Goal: Information Seeking & Learning: Learn about a topic

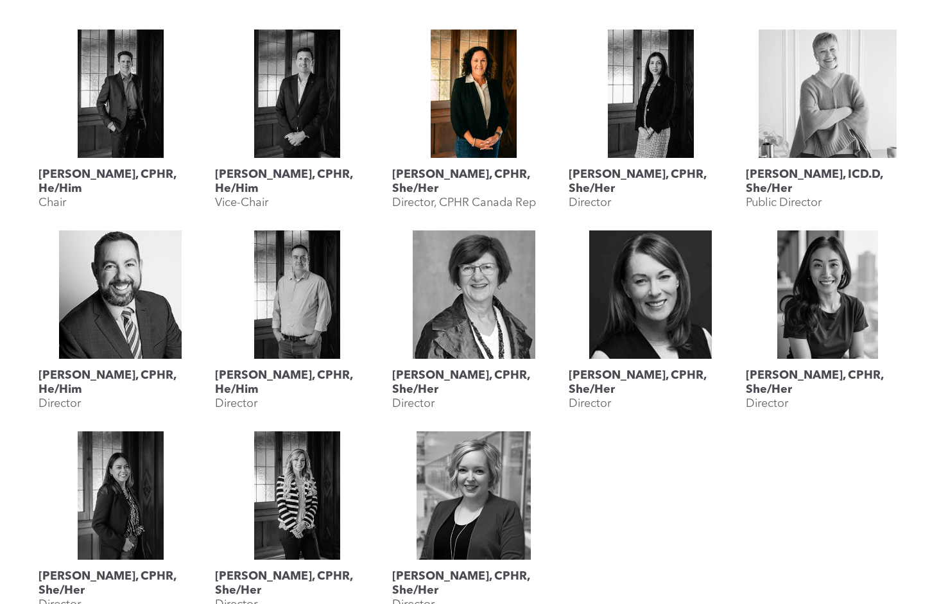
scroll to position [1156, 0]
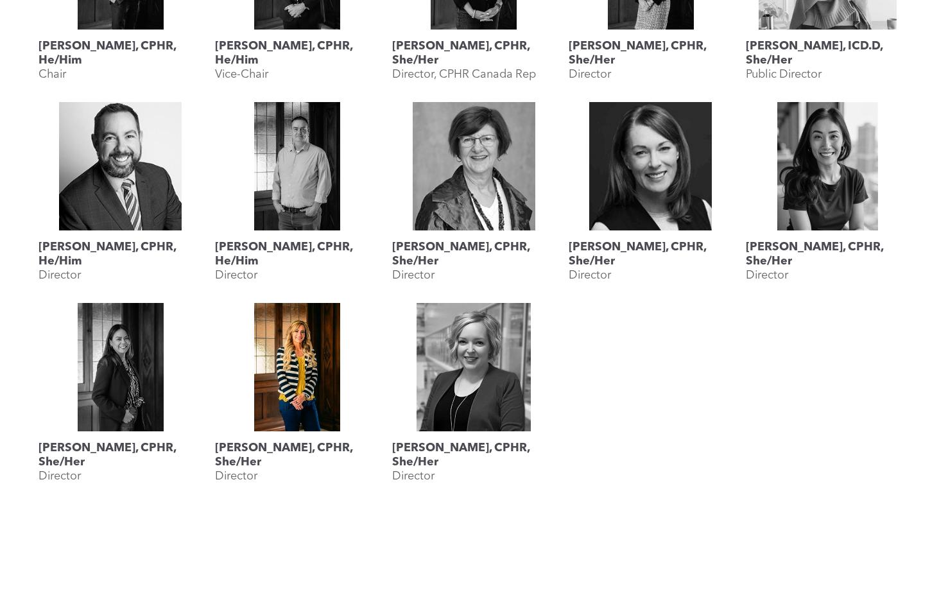
click at [313, 379] on link at bounding box center [297, 367] width 164 height 128
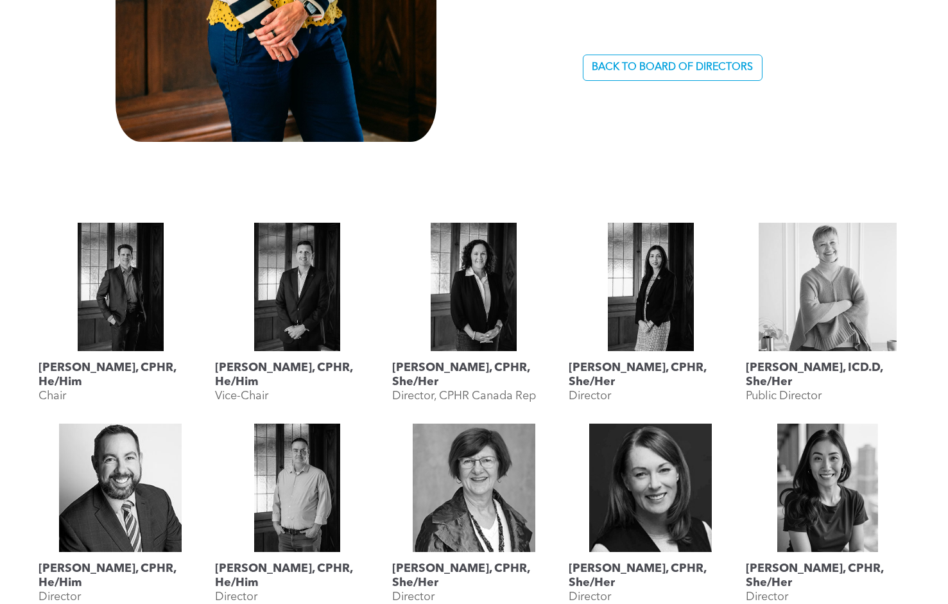
scroll to position [1156, 0]
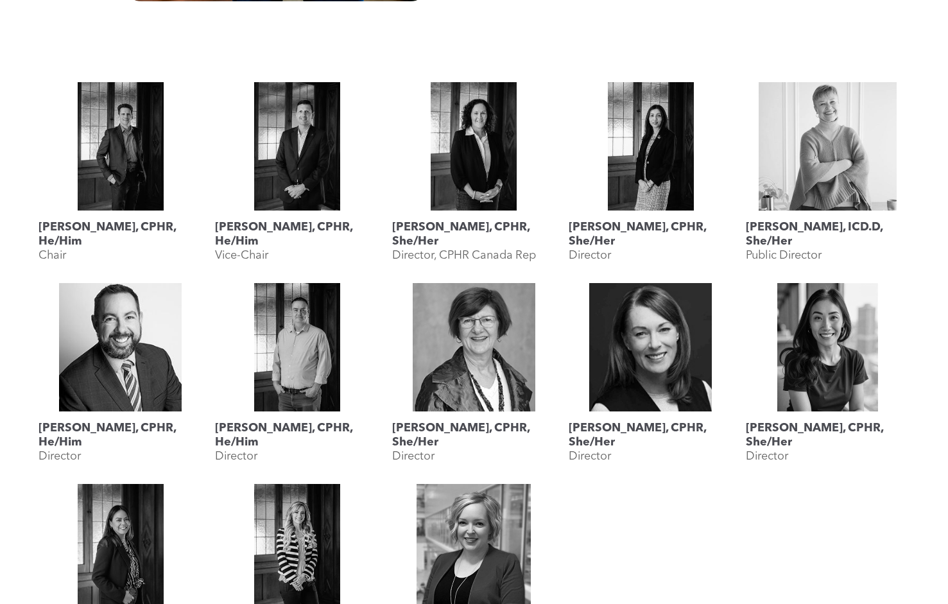
click at [658, 509] on div at bounding box center [651, 578] width 177 height 201
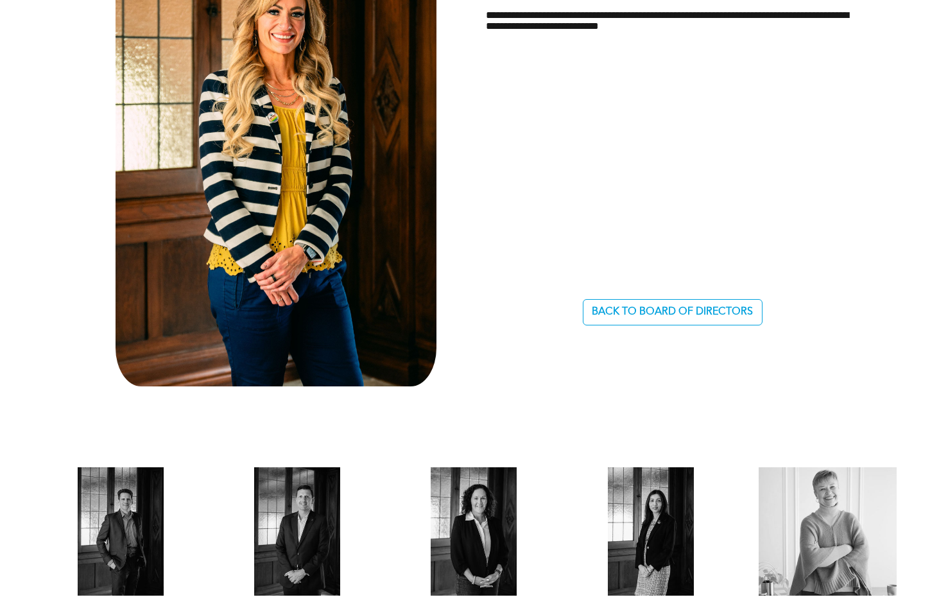
scroll to position [514, 0]
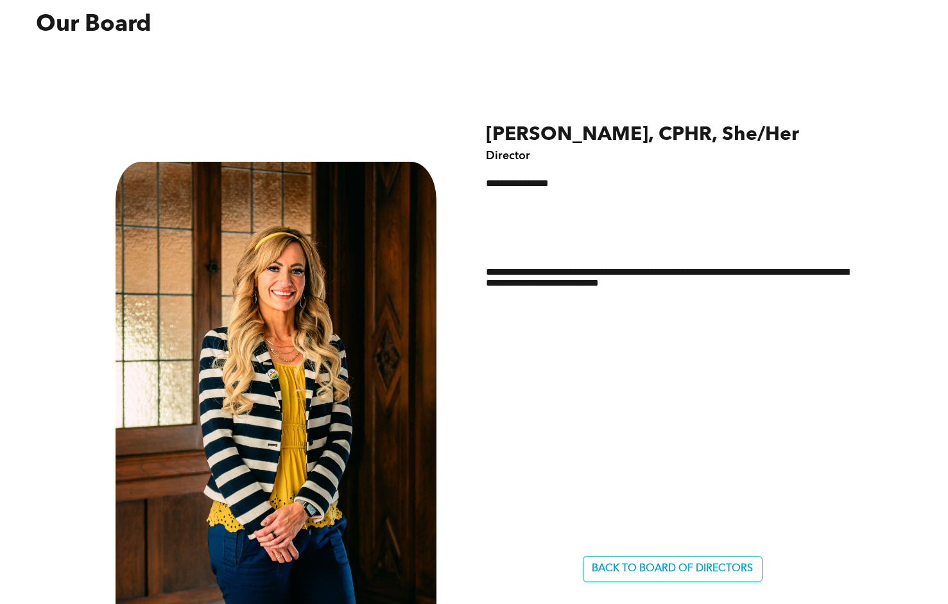
click at [857, 197] on div "**********" at bounding box center [673, 239] width 374 height 122
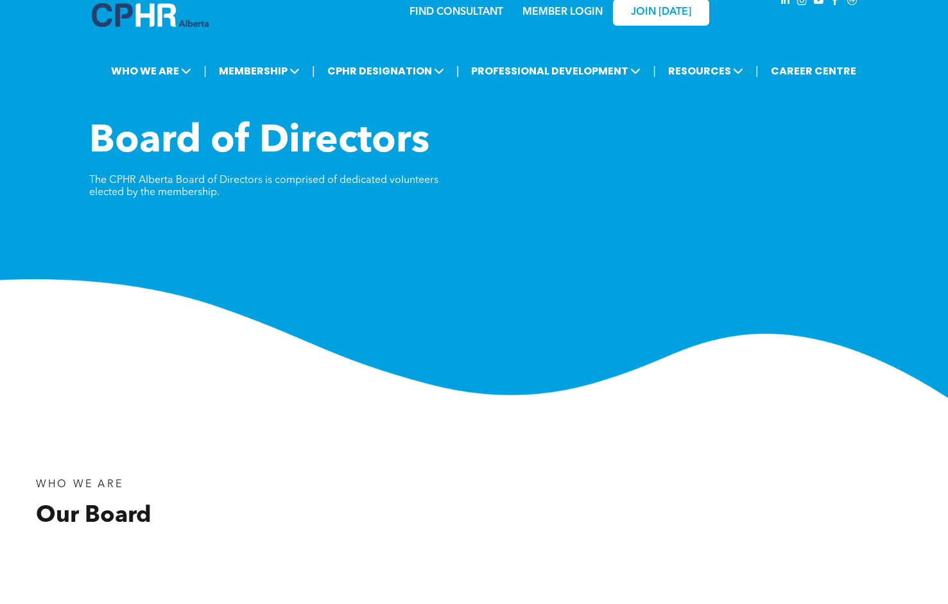
scroll to position [0, 0]
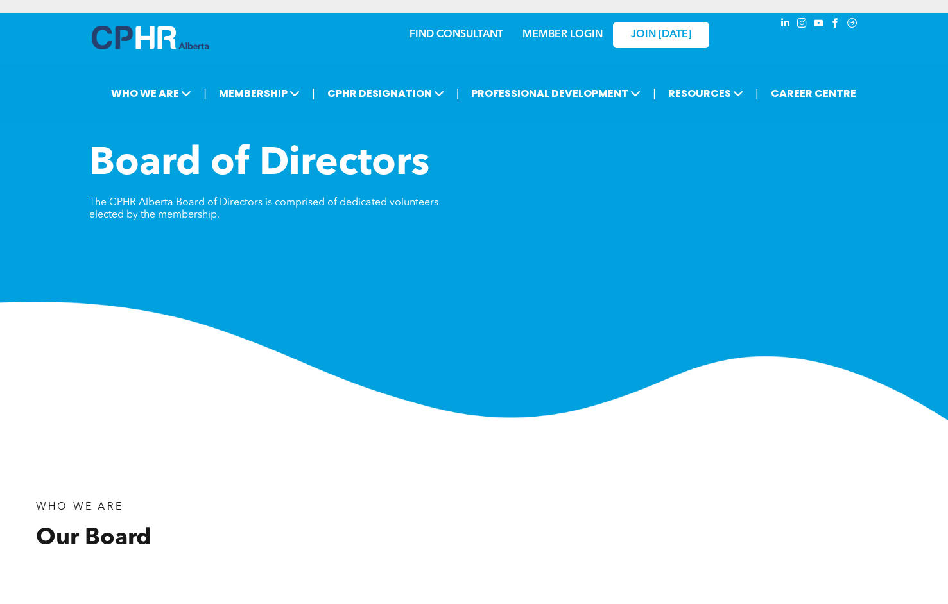
drag, startPoint x: 763, startPoint y: 450, endPoint x: 767, endPoint y: 283, distance: 167.0
click at [763, 450] on div "WHO WE ARE Our Board" at bounding box center [474, 497] width 948 height 152
